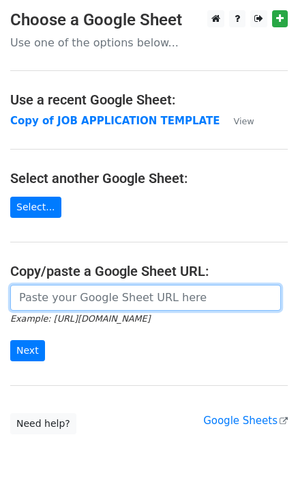
click at [79, 297] on input "url" at bounding box center [145, 298] width 271 height 26
paste input "[URL][DOMAIN_NAME]"
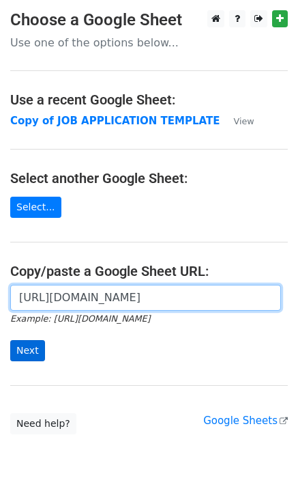
type input "[URL][DOMAIN_NAME]"
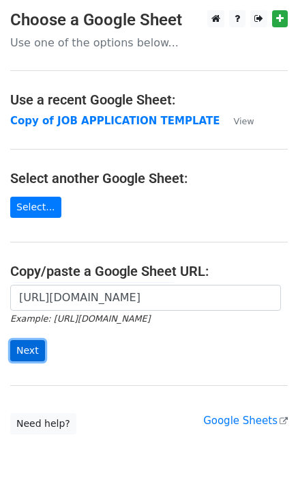
click at [27, 349] on input "Next" at bounding box center [27, 350] width 35 height 21
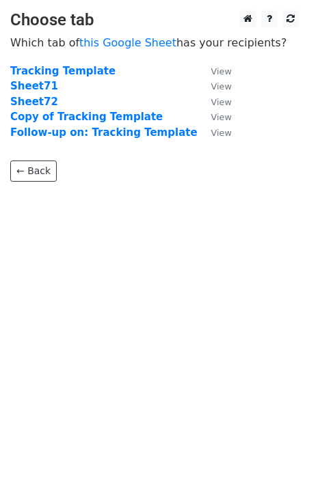
click at [49, 102] on td "Sheet72" at bounding box center [103, 102] width 187 height 16
click at [30, 104] on strong "Sheet72" at bounding box center [34, 102] width 48 height 12
